Goal: Information Seeking & Learning: Find specific fact

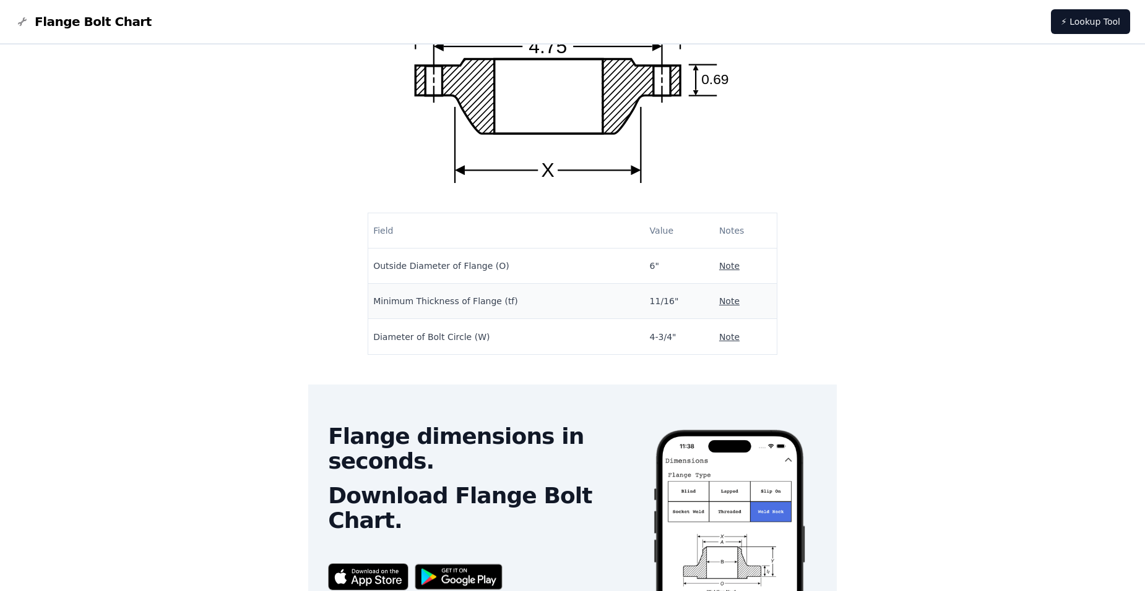
scroll to position [122, 0]
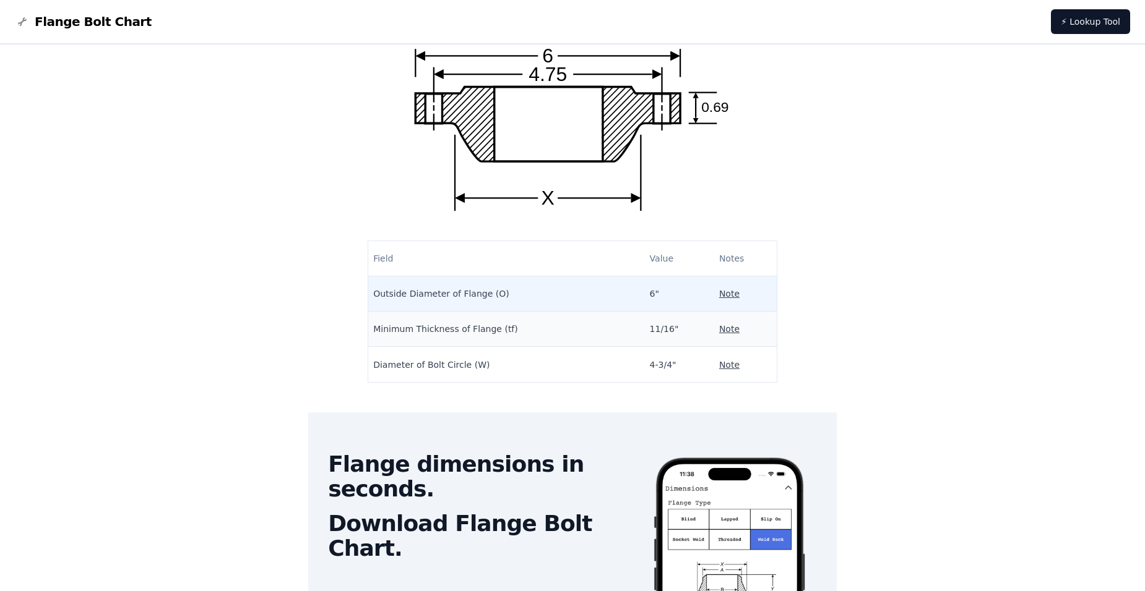
click at [719, 290] on p "Note" at bounding box center [729, 294] width 20 height 12
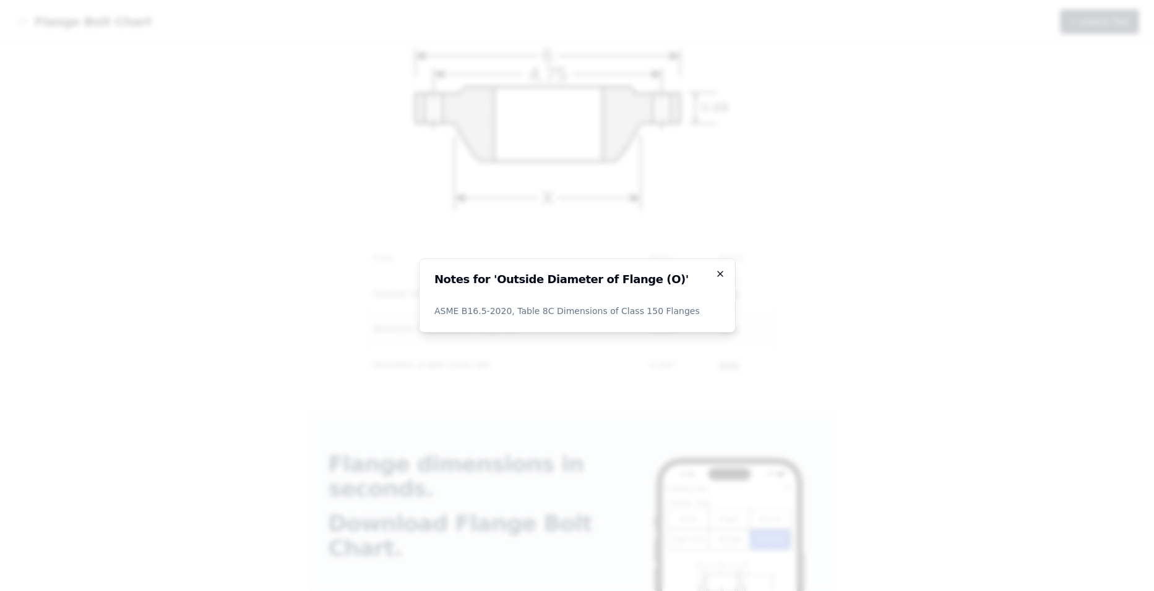
click at [722, 269] on icon "button" at bounding box center [720, 274] width 10 height 10
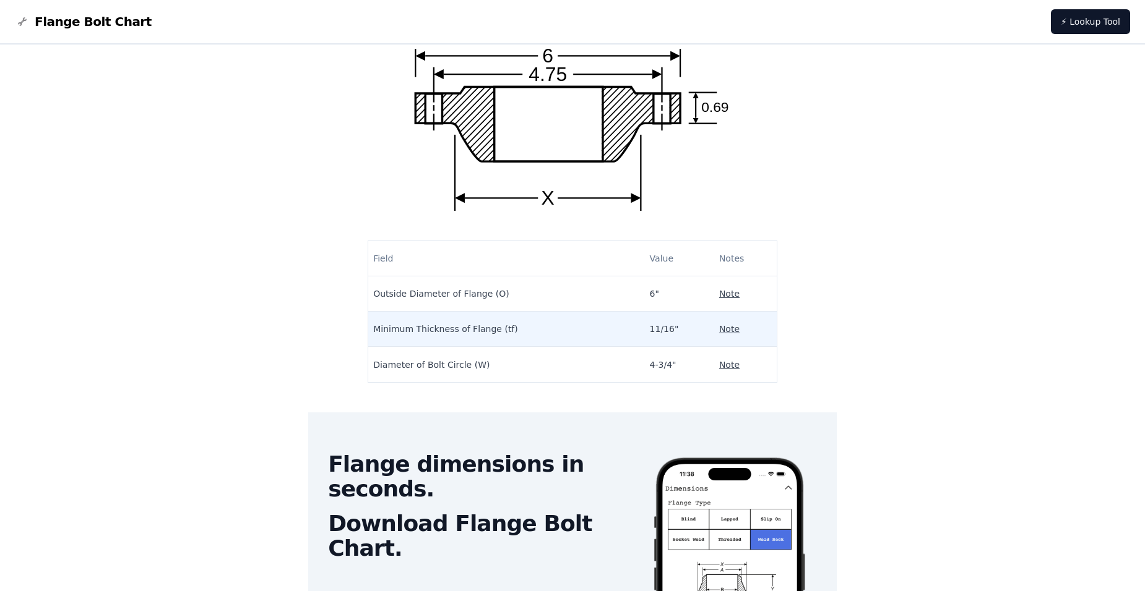
click at [719, 327] on p "Note" at bounding box center [729, 329] width 20 height 12
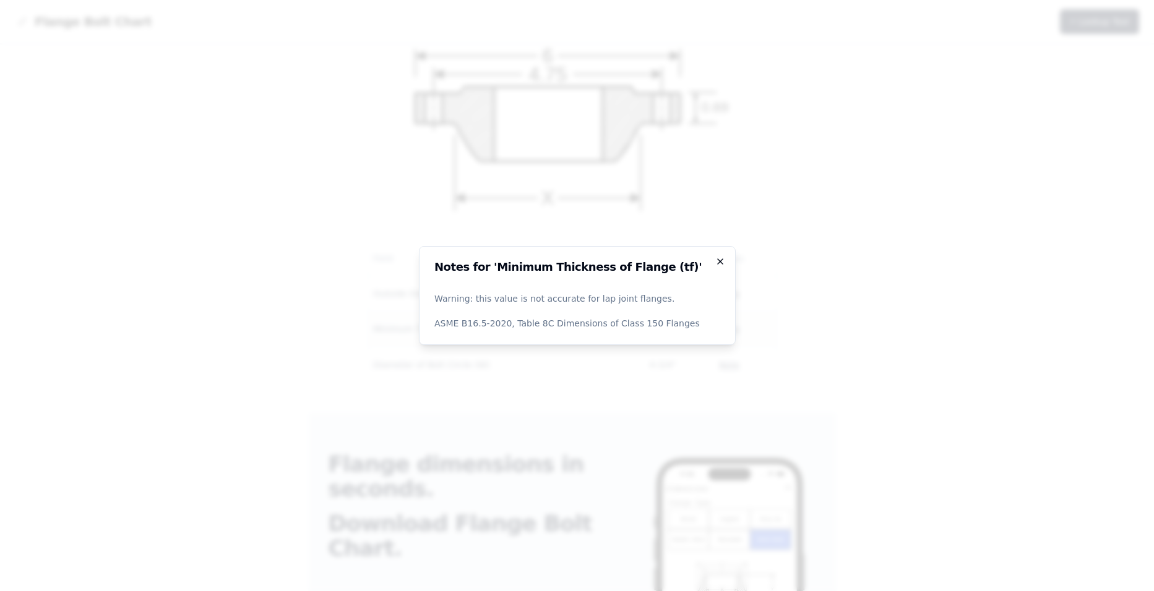
click at [720, 263] on icon "button" at bounding box center [720, 262] width 10 height 10
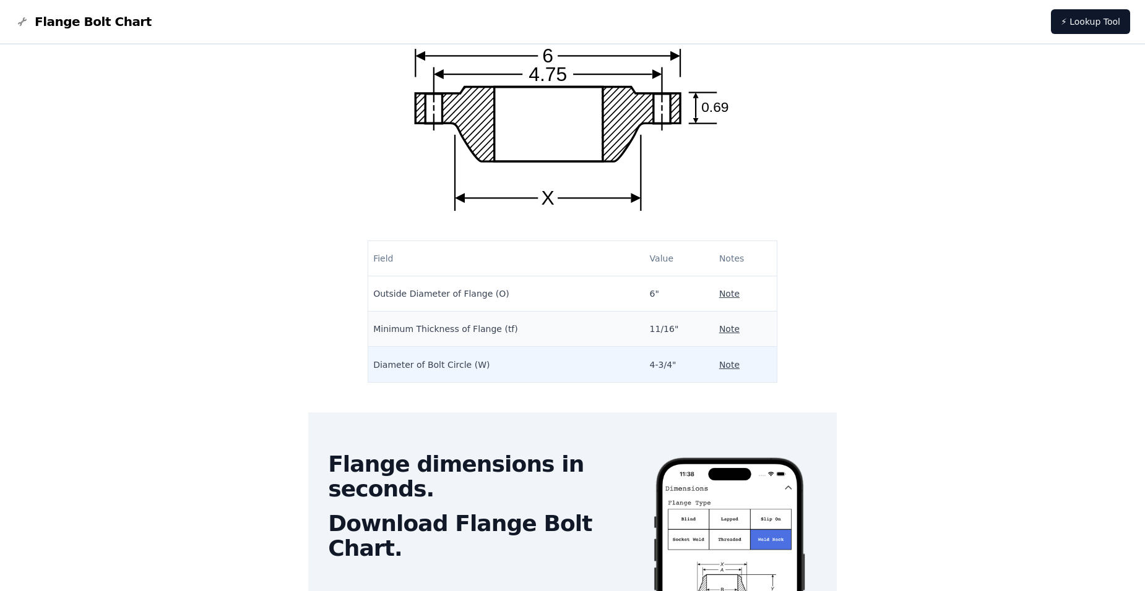
click at [719, 364] on p "Note" at bounding box center [729, 365] width 20 height 12
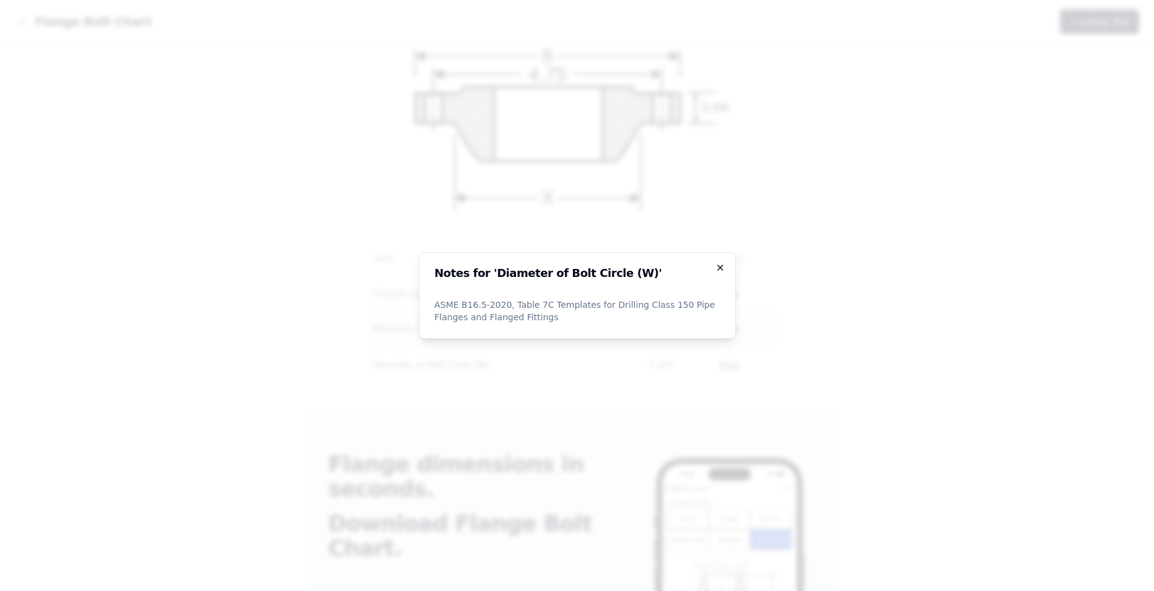
click at [722, 265] on icon "button" at bounding box center [720, 268] width 10 height 10
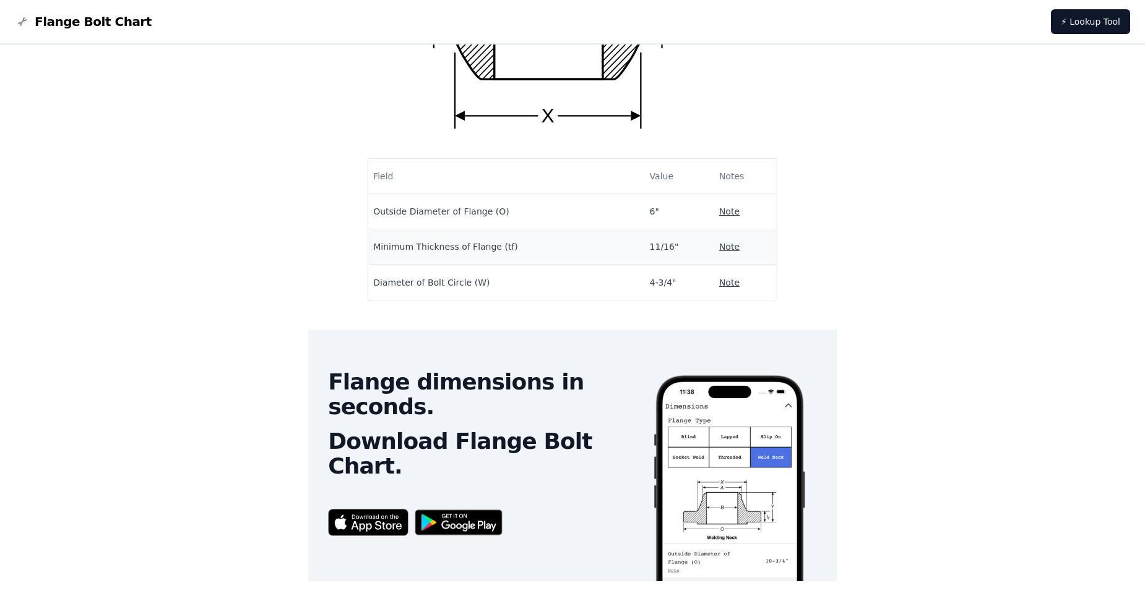
scroll to position [0, 0]
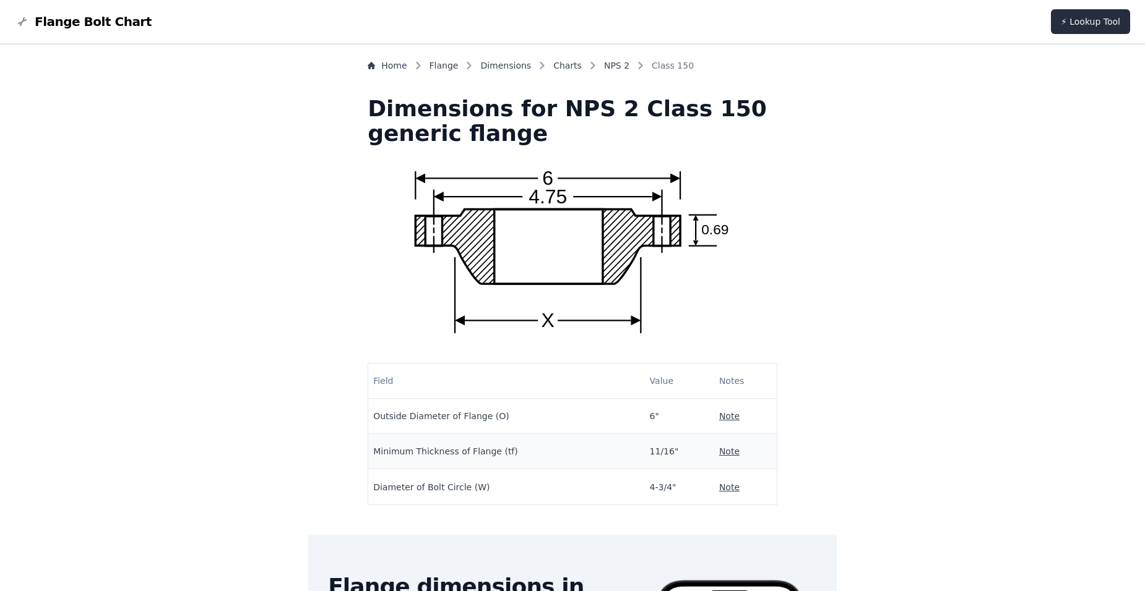
click at [1078, 14] on link "⚡ Lookup Tool" at bounding box center [1090, 21] width 79 height 25
